Goal: Find specific page/section: Find specific page/section

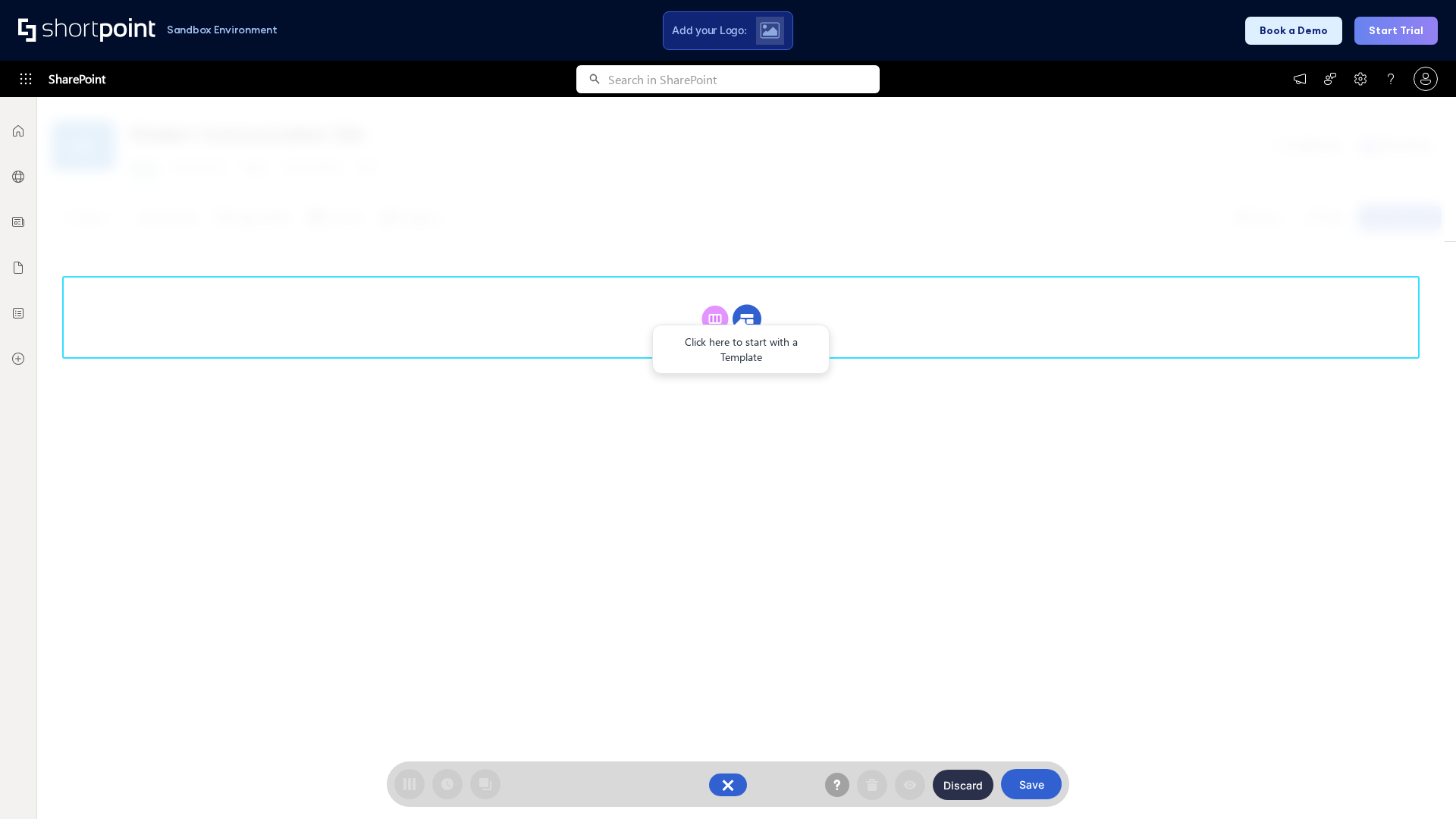
click at [747, 319] on circle at bounding box center [746, 319] width 29 height 29
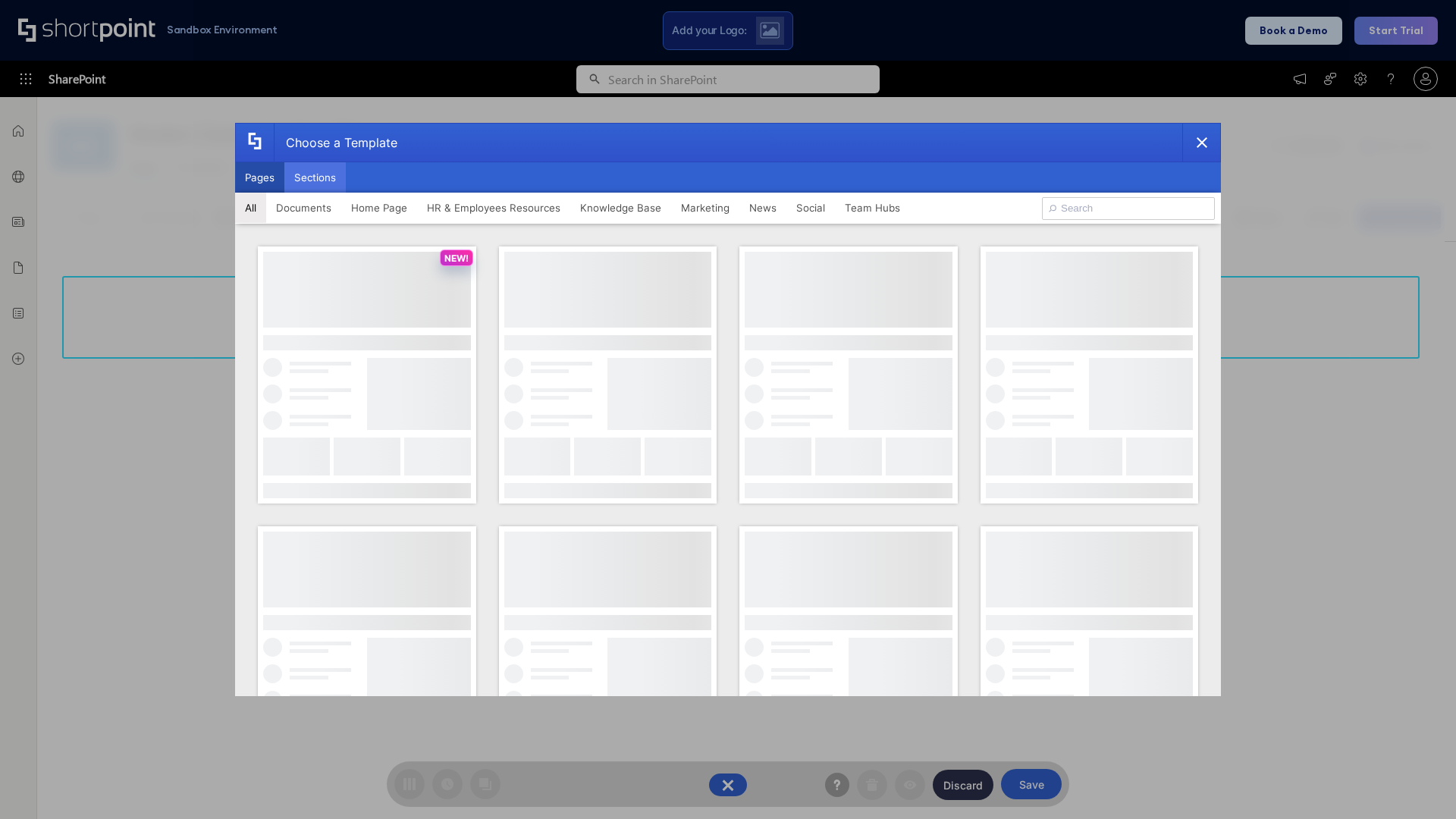
click at [315, 178] on button "Sections" at bounding box center [315, 177] width 62 height 30
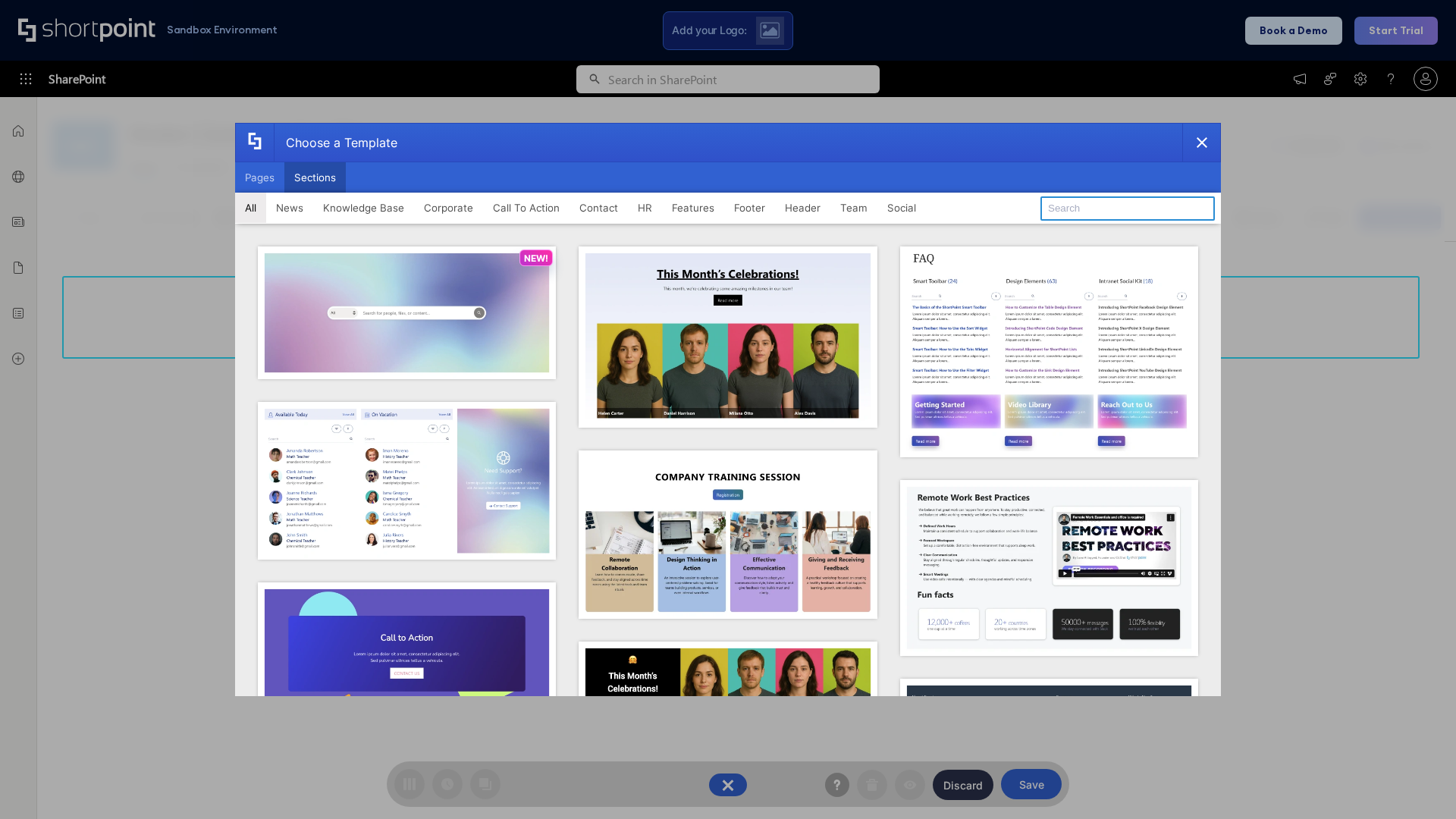
type input "Service Block 3"
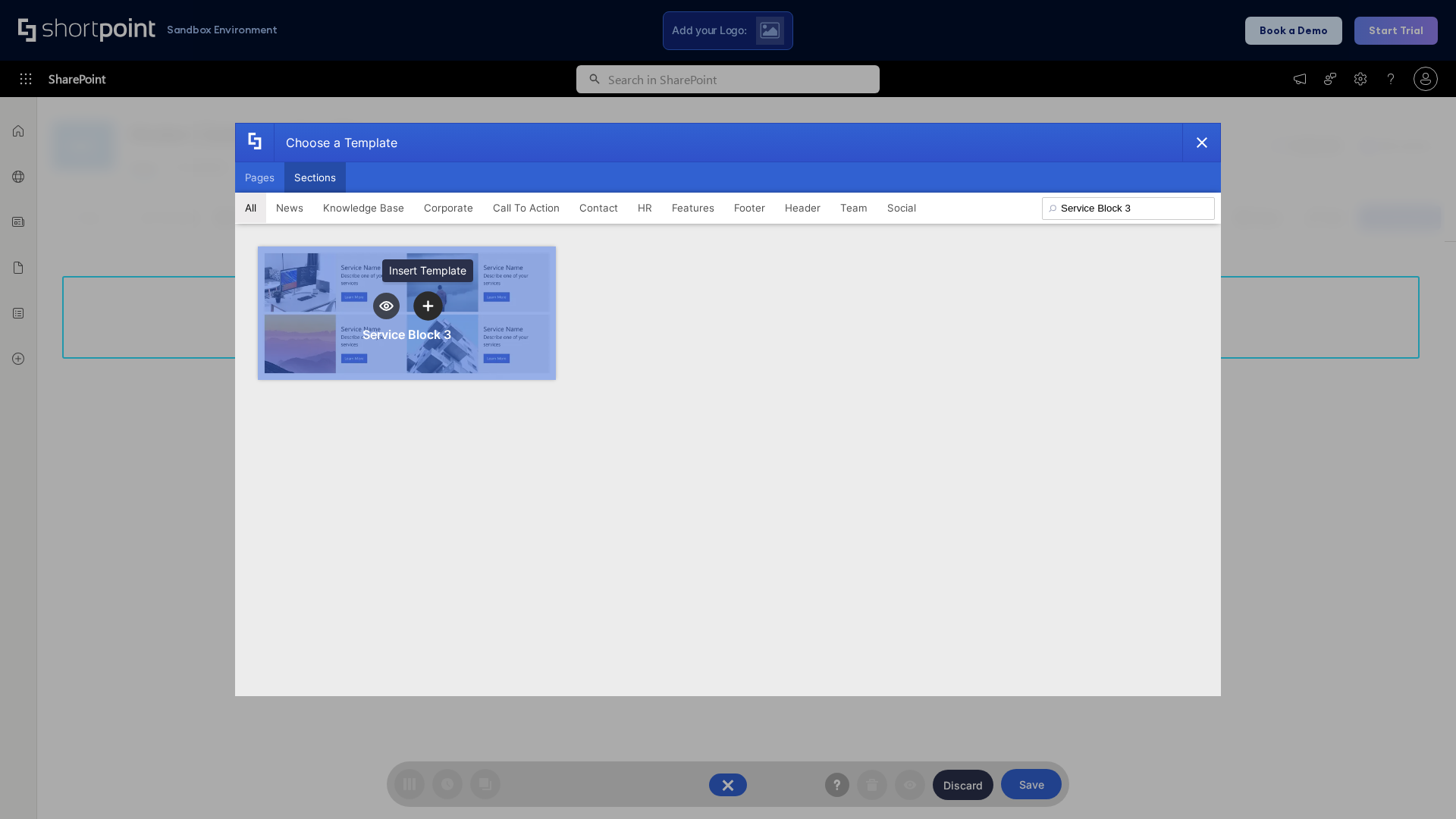
click at [428, 305] on icon "template selector" at bounding box center [428, 305] width 11 height 11
